Goal: Use online tool/utility: Utilize a website feature to perform a specific function

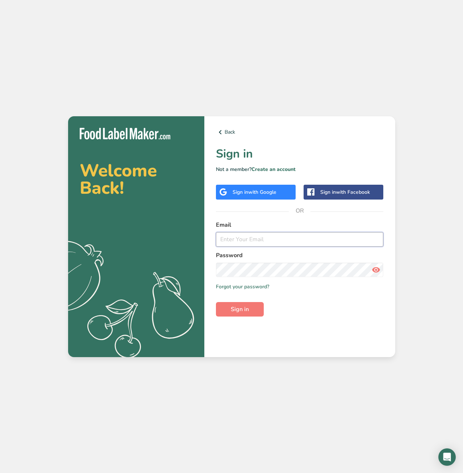
click at [246, 237] on input "email" at bounding box center [300, 239] width 168 height 14
type input "[EMAIL_ADDRESS][DOMAIN_NAME]"
click at [216, 302] on button "Sign in" at bounding box center [240, 309] width 48 height 14
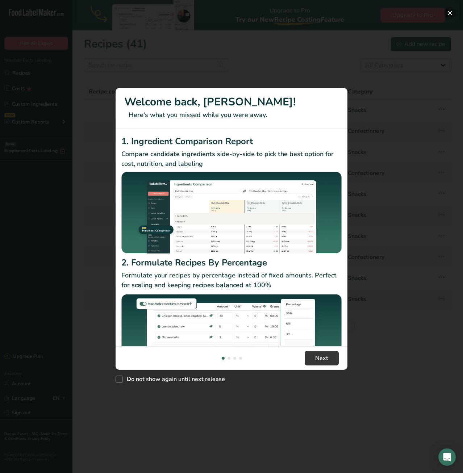
click at [452, 11] on button "New Features" at bounding box center [450, 13] width 12 height 12
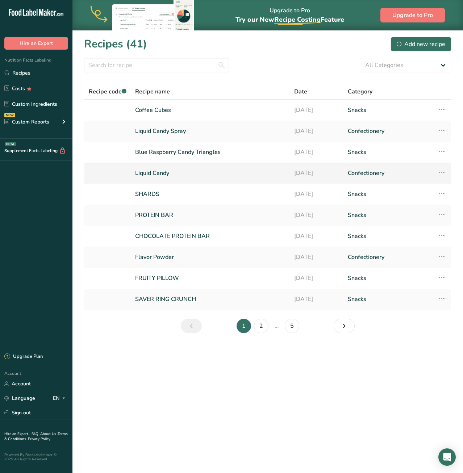
click at [166, 174] on link "Liquid Candy" at bounding box center [210, 173] width 150 height 15
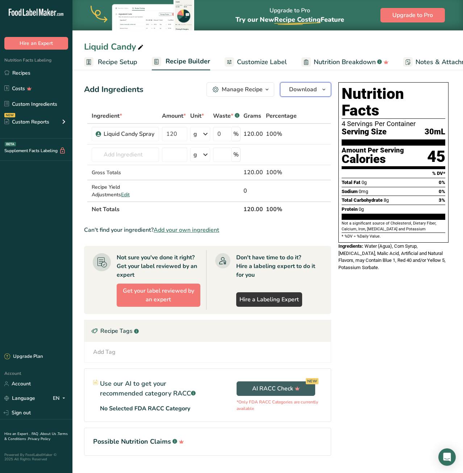
click at [322, 90] on icon "button" at bounding box center [324, 89] width 6 height 9
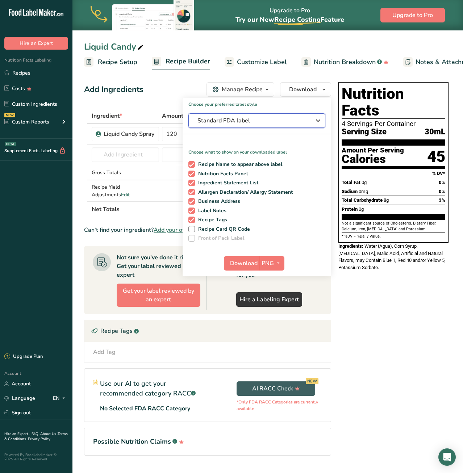
click at [288, 120] on span "Standard FDA label" at bounding box center [252, 120] width 109 height 9
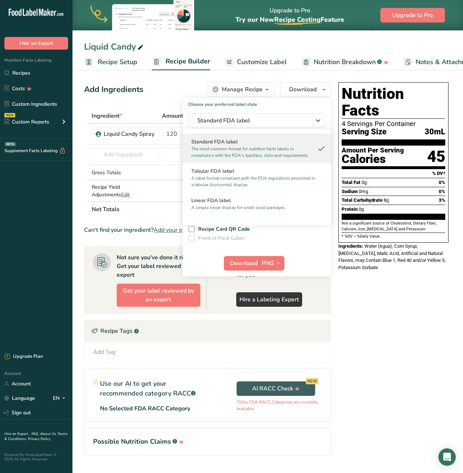
click at [384, 304] on div "Nutrition Facts 4 Servings Per Container Serving Size 30mL Amount Per Serving C…" at bounding box center [394, 279] width 116 height 400
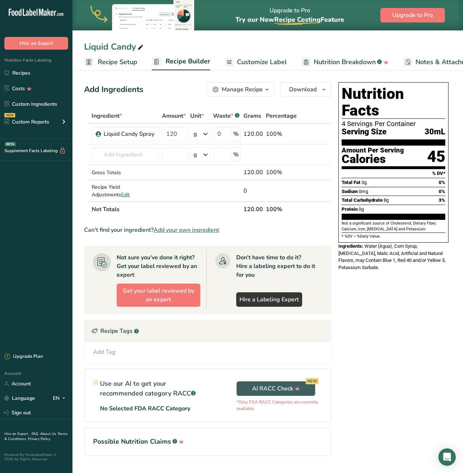
click at [104, 62] on span "Recipe Setup" at bounding box center [118, 62] width 40 height 10
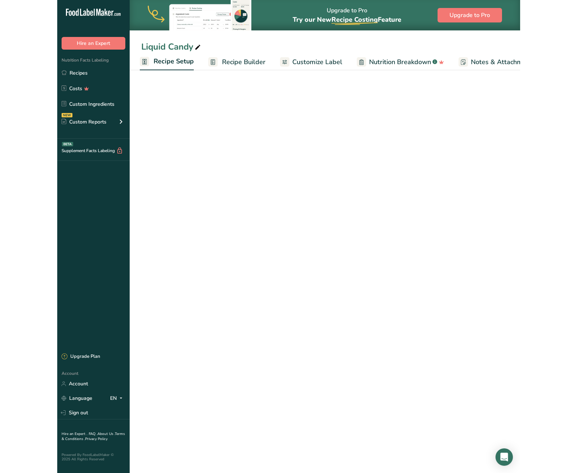
scroll to position [0, 2]
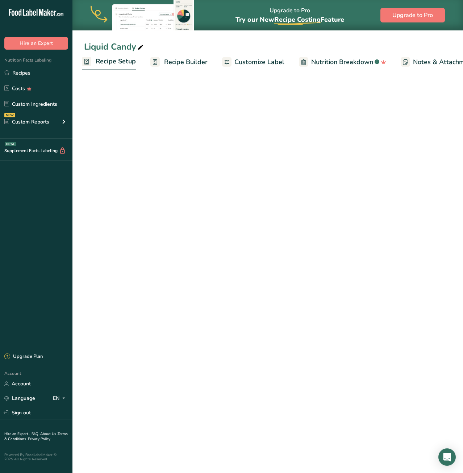
select select "22"
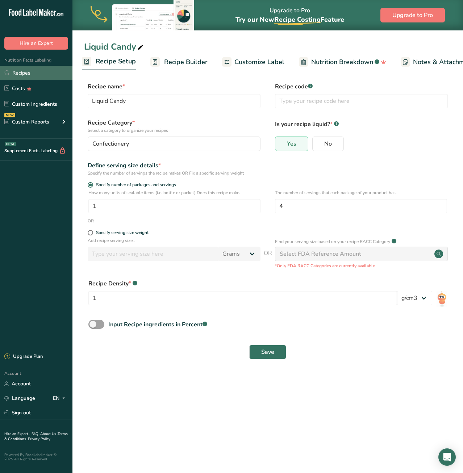
click at [16, 70] on link "Recipes" at bounding box center [36, 73] width 72 height 14
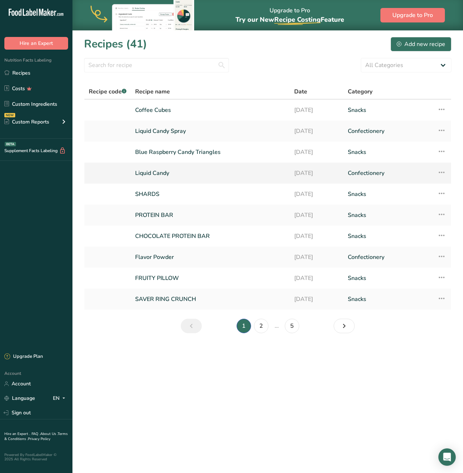
click at [442, 172] on icon at bounding box center [442, 172] width 9 height 13
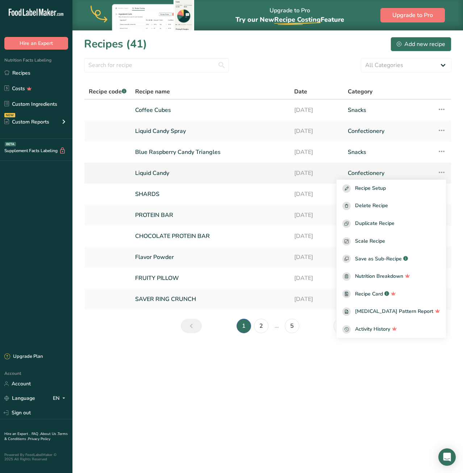
click at [155, 173] on link "Liquid Candy" at bounding box center [210, 173] width 150 height 15
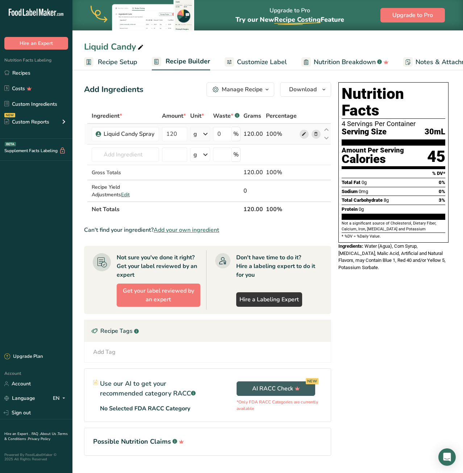
click at [303, 134] on icon at bounding box center [304, 134] width 5 height 8
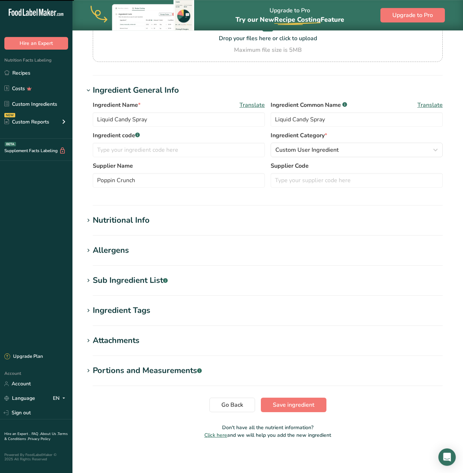
scroll to position [83, 0]
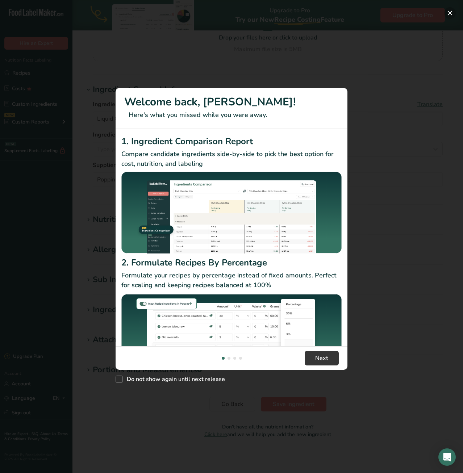
click at [449, 13] on button "New Features" at bounding box center [450, 13] width 12 height 12
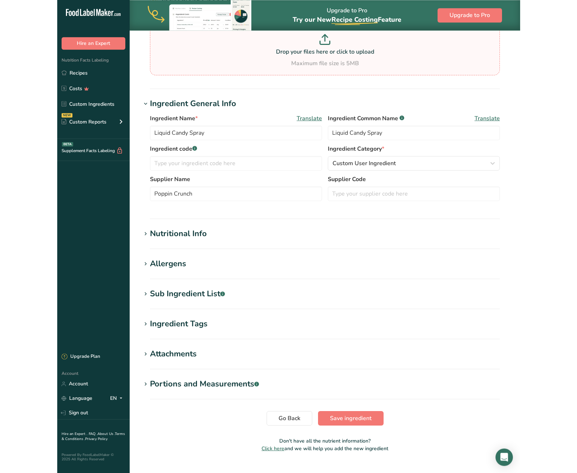
scroll to position [0, 0]
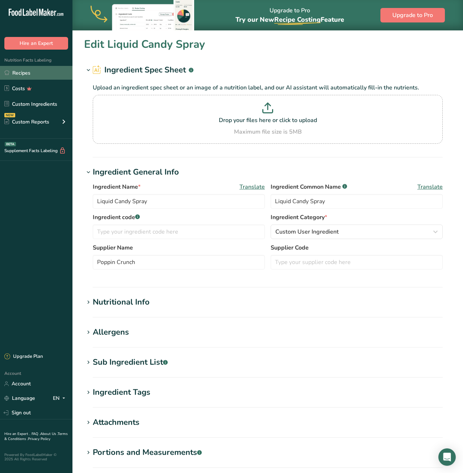
click at [25, 74] on link "Recipes" at bounding box center [36, 73] width 72 height 14
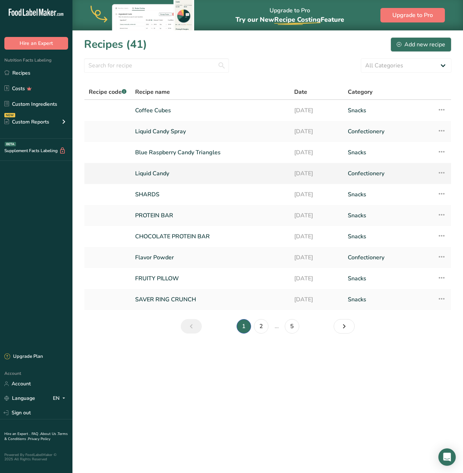
click at [154, 177] on link "Liquid Candy" at bounding box center [210, 173] width 150 height 15
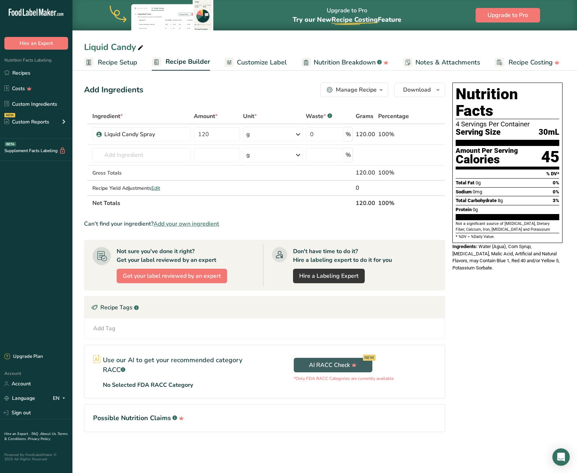
click at [278, 62] on span "Customize Label" at bounding box center [262, 63] width 50 height 10
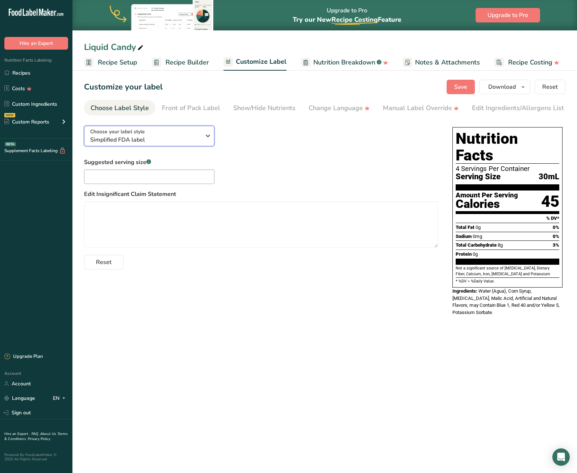
click at [148, 139] on span "Simplified FDA label" at bounding box center [145, 140] width 111 height 9
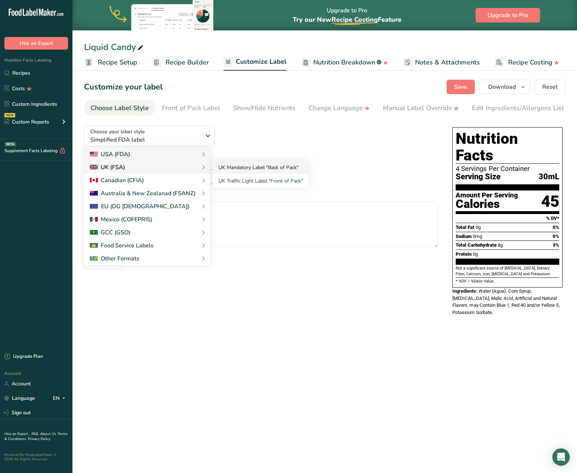
click at [248, 168] on link "UK Mandatory Label "Back of Pack"" at bounding box center [261, 167] width 96 height 13
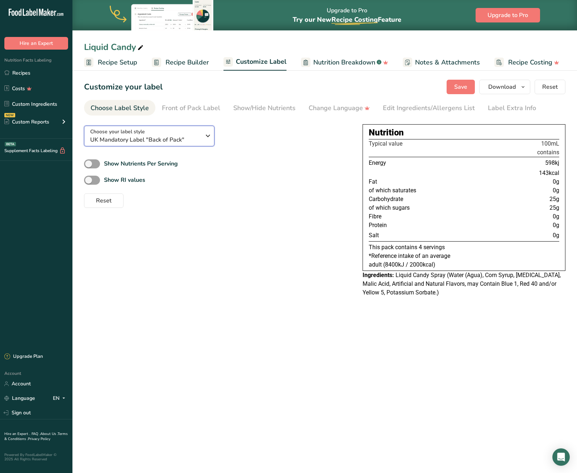
click at [140, 139] on span "UK Mandatory Label "Back of Pack"" at bounding box center [145, 140] width 111 height 9
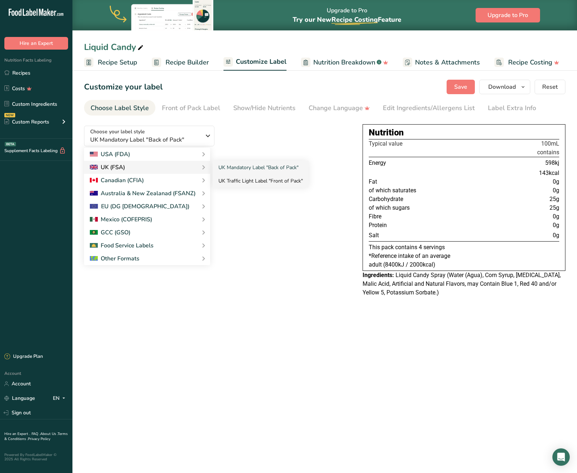
click at [271, 180] on link "UK Traffic Light Label "Front of Pack"" at bounding box center [261, 180] width 96 height 13
